Goal: Task Accomplishment & Management: Complete application form

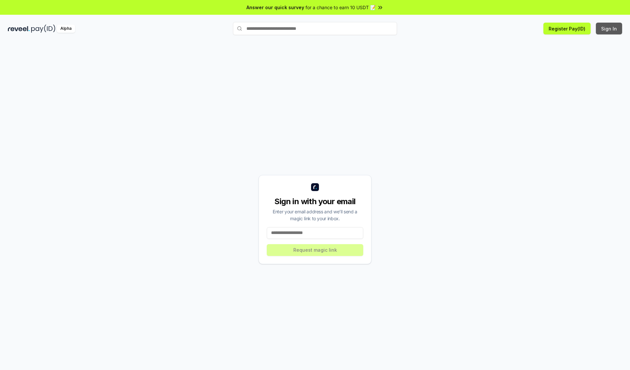
click at [609, 29] on button "Sign In" at bounding box center [609, 29] width 26 height 12
type input "**********"
click at [315, 250] on button "Request magic link" at bounding box center [315, 250] width 96 height 12
